Goal: Obtain resource: Obtain resource

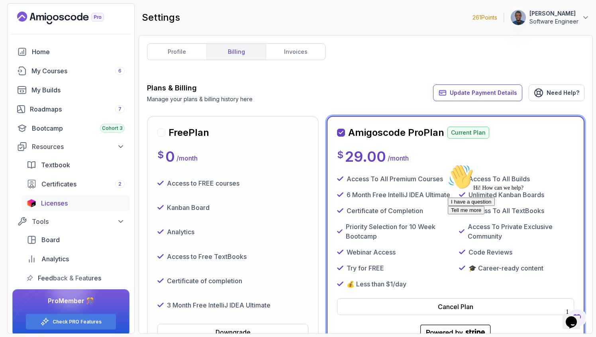
click at [53, 204] on span "Licenses" at bounding box center [54, 203] width 27 height 10
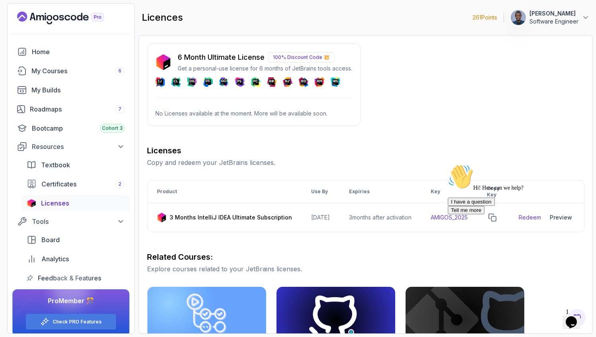
click at [253, 61] on p "6 Month Ultimate License" at bounding box center [221, 57] width 87 height 11
click at [308, 53] on p "100% Discount Code 💥" at bounding box center [301, 57] width 67 height 10
click at [279, 65] on p "Get a personal-use license for 6 months of JetBrains tools access." at bounding box center [265, 69] width 175 height 8
click at [247, 92] on div "6 Month Ultimate License 100% Discount Code 💥 Get a personal-use license for 6 …" at bounding box center [254, 84] width 214 height 82
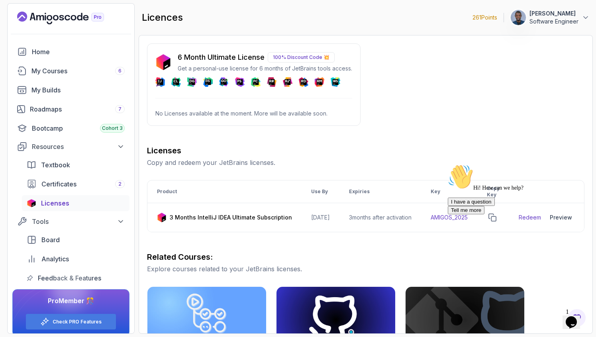
click at [561, 164] on div at bounding box center [519, 164] width 143 height 0
click at [533, 164] on div at bounding box center [519, 164] width 143 height 0
click at [448, 164] on icon "Chat attention grabber" at bounding box center [448, 164] width 0 height 0
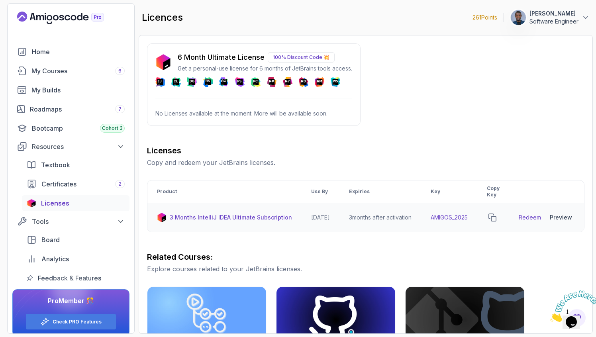
click at [570, 214] on div "Preview" at bounding box center [561, 218] width 22 height 8
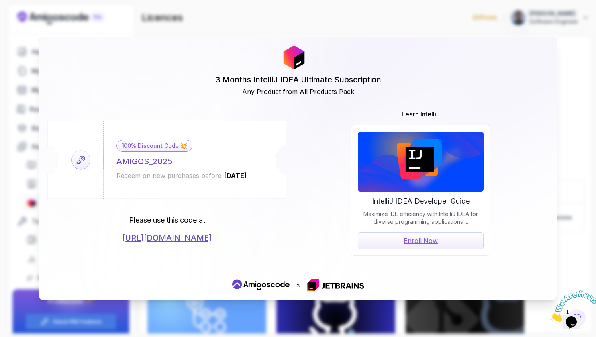
click at [201, 237] on link "https://jetbrains.com/store/redeem/" at bounding box center [166, 237] width 89 height 11
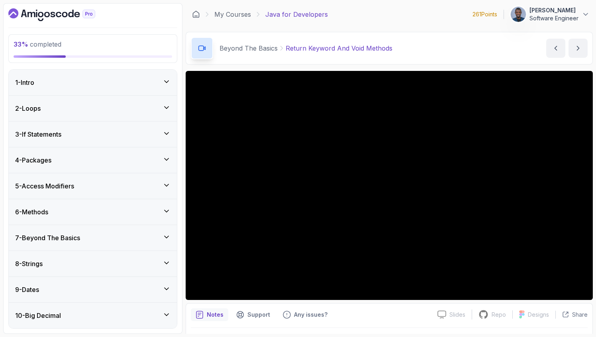
scroll to position [175, 0]
